Goal: Obtain resource: Obtain resource

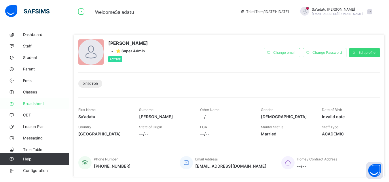
click at [36, 103] on span "Broadsheet" at bounding box center [46, 103] width 46 height 5
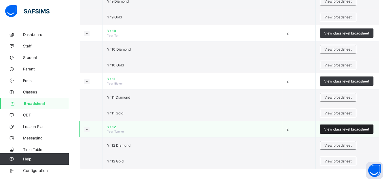
scroll to position [602, 0]
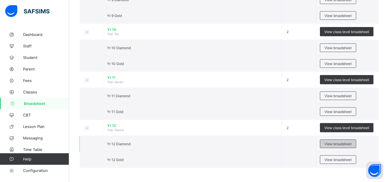
click at [339, 144] on span "View broadsheet" at bounding box center [337, 144] width 27 height 4
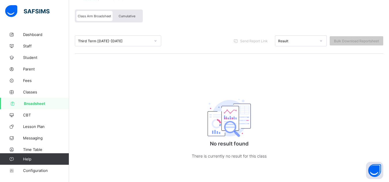
scroll to position [45, 0]
click at [125, 39] on div "Third Term [DATE]-[DATE]" at bounding box center [114, 40] width 72 height 4
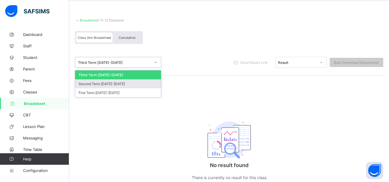
scroll to position [0, 0]
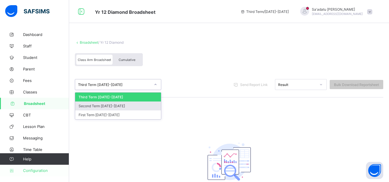
click at [37, 170] on span "Configuration" at bounding box center [46, 170] width 46 height 5
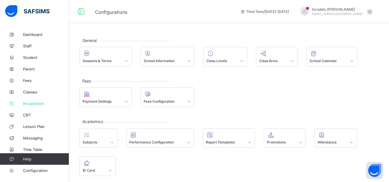
click at [33, 103] on span "Broadsheet" at bounding box center [46, 103] width 46 height 5
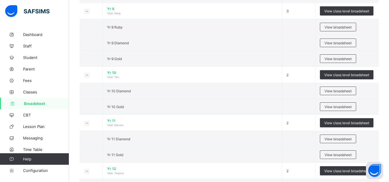
scroll to position [602, 0]
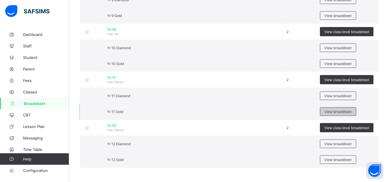
click at [341, 112] on span "View broadsheet" at bounding box center [337, 112] width 27 height 4
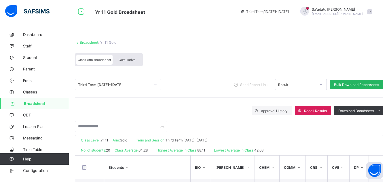
click at [357, 84] on span "Bulk Download Reportsheet" at bounding box center [356, 85] width 45 height 4
click at [35, 100] on link "Broadsheet" at bounding box center [34, 104] width 69 height 12
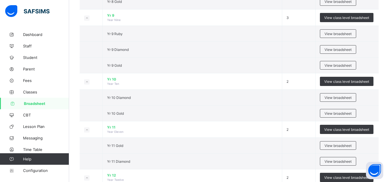
scroll to position [602, 0]
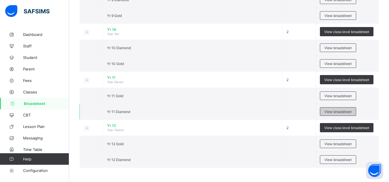
click at [332, 110] on span "View broadsheet" at bounding box center [337, 112] width 27 height 4
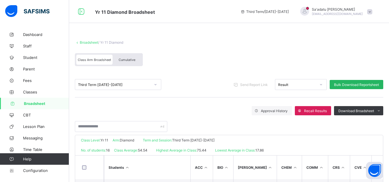
click at [369, 87] on span "Bulk Download Reportsheet" at bounding box center [356, 85] width 45 height 4
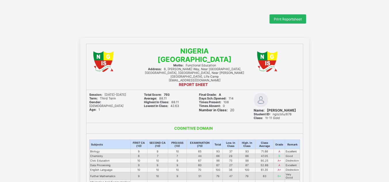
click at [292, 18] on span "Print Reportsheet" at bounding box center [288, 19] width 28 height 4
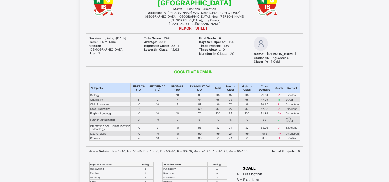
scroll to position [29, 0]
